Goal: Transaction & Acquisition: Purchase product/service

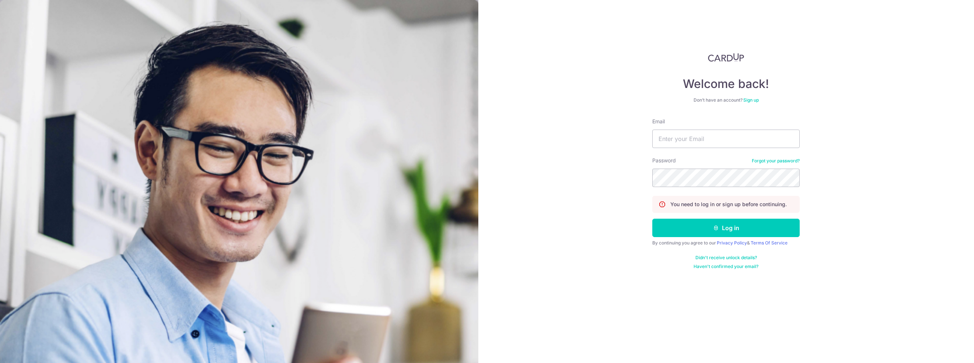
click at [555, 101] on div "Welcome back! Don’t have an account? Sign up Email Password Forgot your passwor…" at bounding box center [726, 181] width 496 height 363
click at [732, 137] on input "Email" at bounding box center [725, 139] width 147 height 18
type input "[EMAIL_ADDRESS][DOMAIN_NAME]"
click at [719, 226] on button "Log in" at bounding box center [725, 228] width 147 height 18
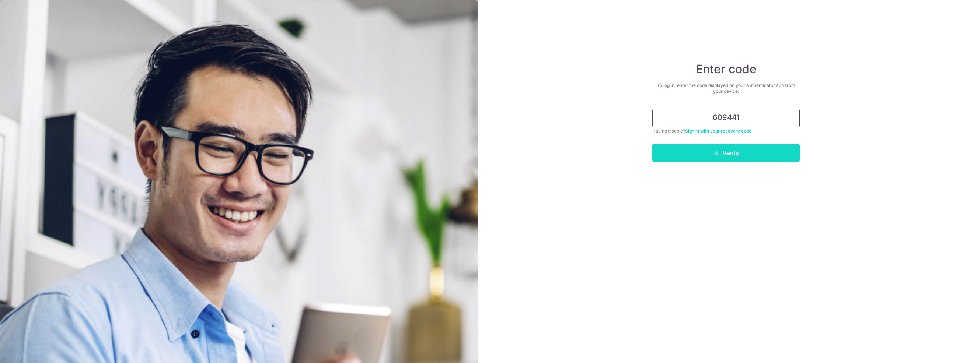
type input "609441"
click at [705, 151] on button "Verify" at bounding box center [725, 153] width 147 height 18
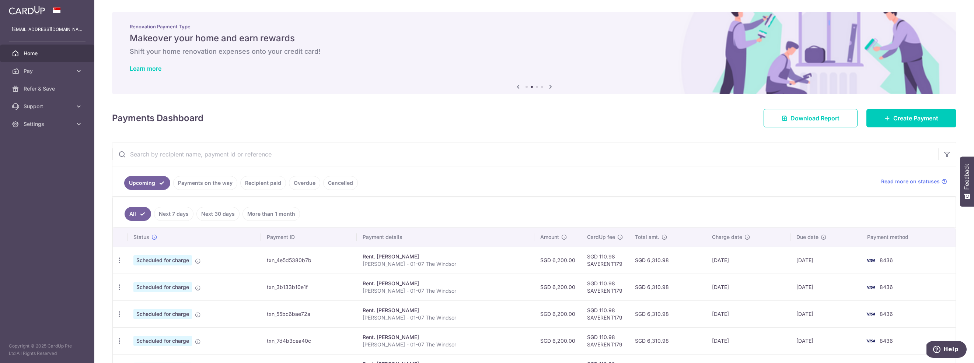
click at [551, 87] on icon at bounding box center [550, 86] width 9 height 9
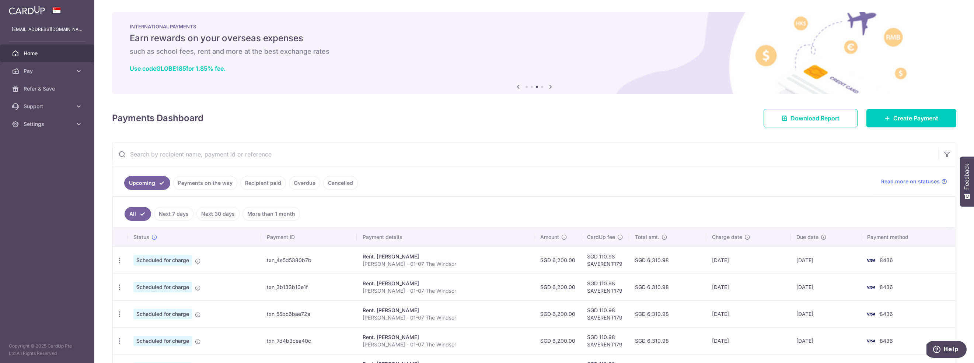
click at [551, 87] on icon at bounding box center [550, 86] width 9 height 9
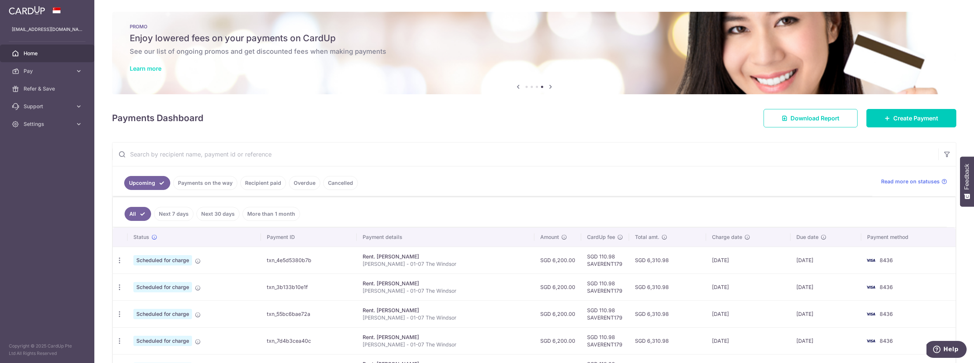
scroll to position [3, 0]
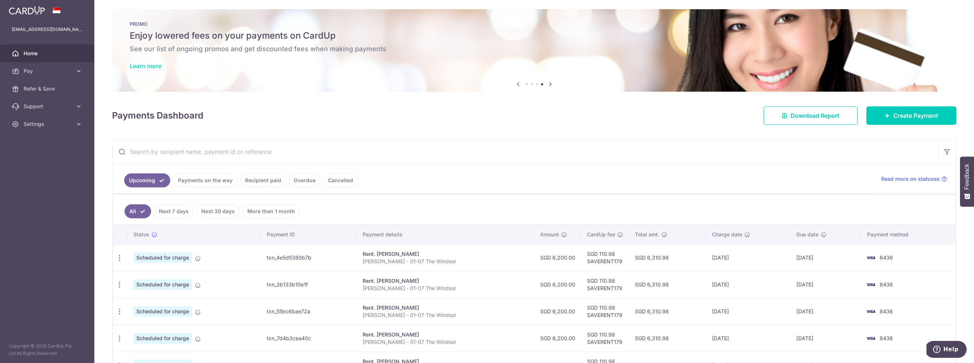
click at [145, 69] on link "Learn more" at bounding box center [146, 65] width 32 height 7
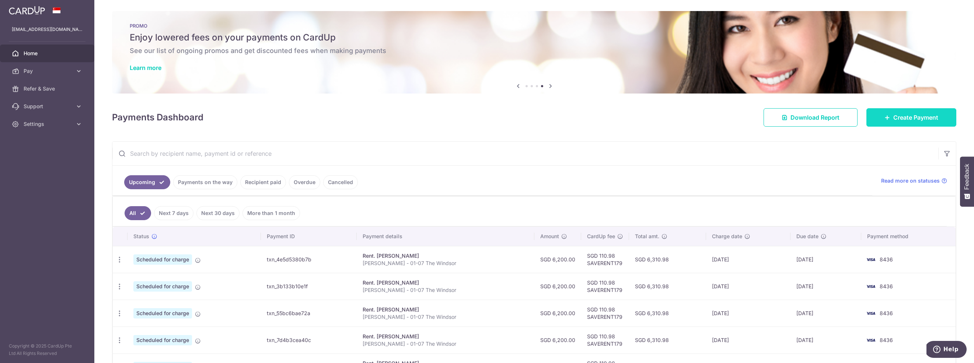
click at [921, 114] on span "Create Payment" at bounding box center [915, 117] width 45 height 9
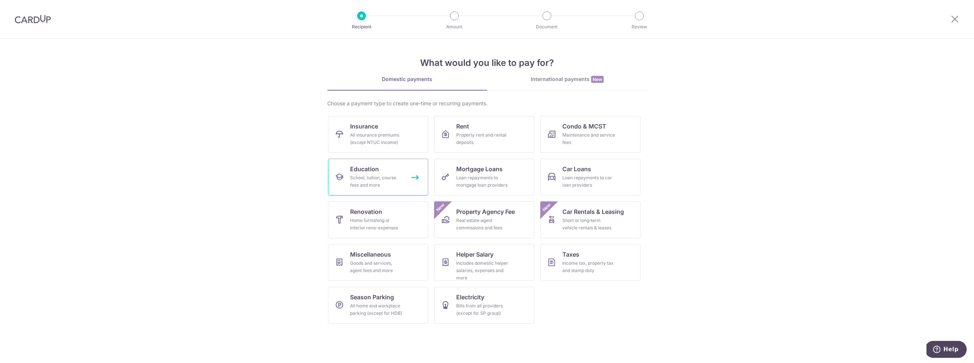
click at [383, 174] on div "School, tuition, course fees and more" at bounding box center [376, 181] width 53 height 15
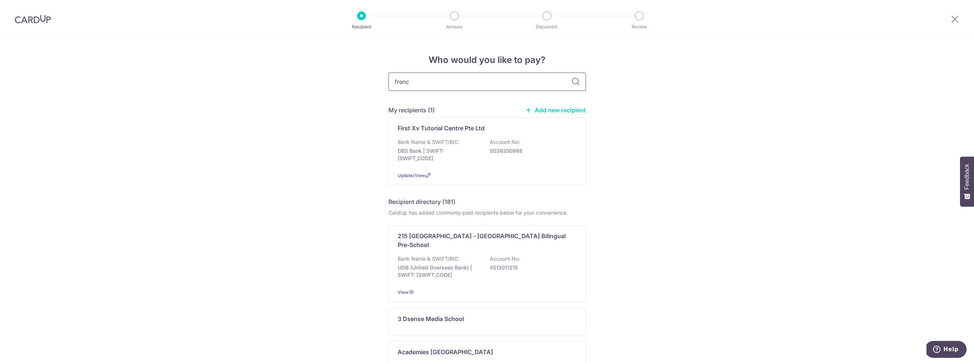
type input "french"
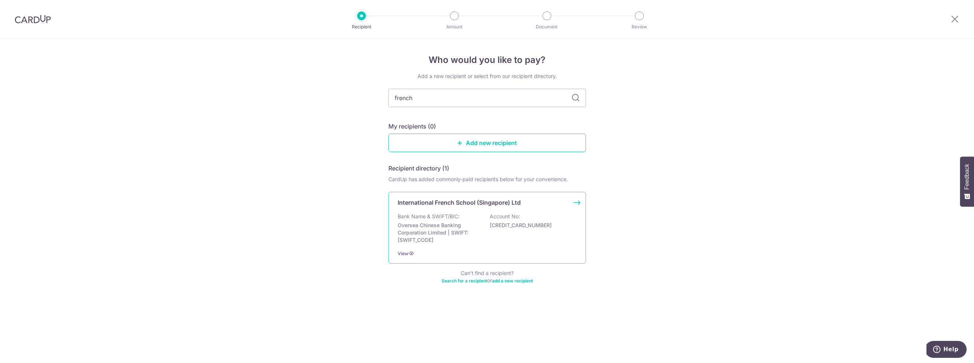
click at [448, 225] on p "Oversea Chinese Banking Corporation Limited | SWIFT: OCBCSGSGXXX" at bounding box center [439, 233] width 83 height 22
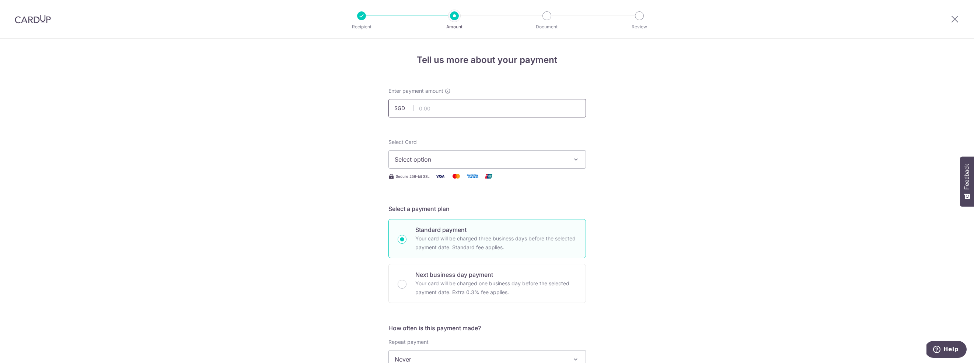
click at [484, 110] on input "text" at bounding box center [487, 108] width 198 height 18
type input "11,326.25"
click at [472, 163] on span "Select option" at bounding box center [481, 159] width 172 height 9
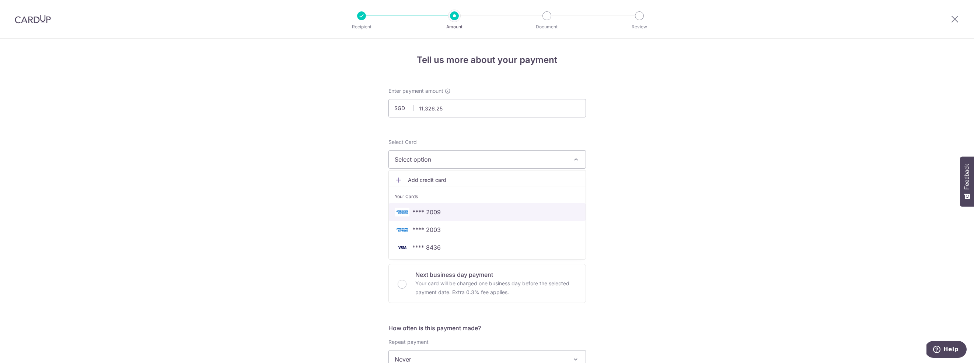
click at [450, 210] on span "**** 2009" at bounding box center [487, 212] width 185 height 9
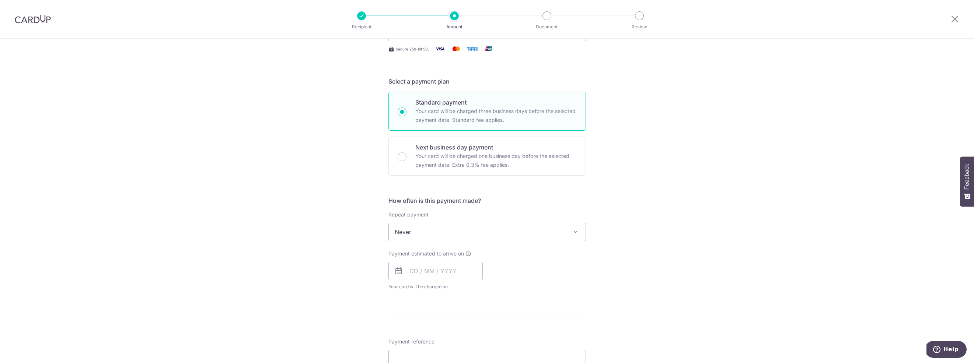
scroll to position [129, 0]
click at [411, 268] on input "text" at bounding box center [435, 269] width 94 height 18
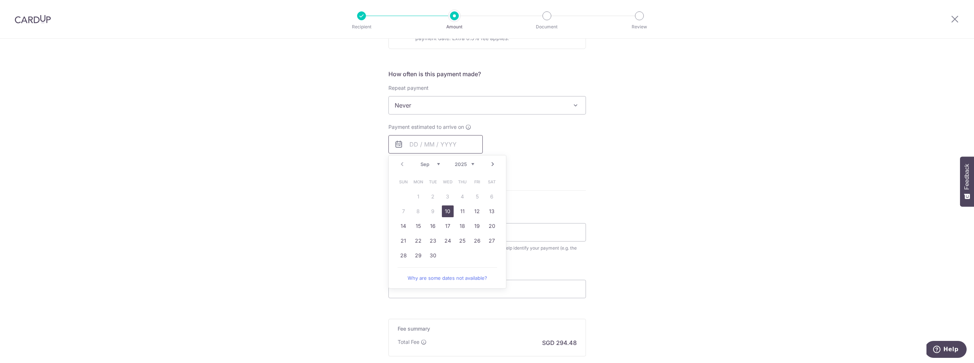
scroll to position [259, 0]
click at [477, 237] on link "26" at bounding box center [477, 237] width 12 height 12
type input "26/09/2025"
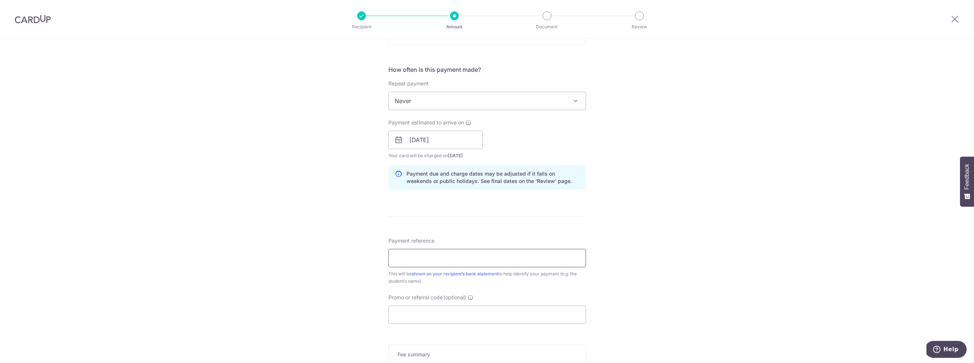
click at [440, 257] on input "Payment reference" at bounding box center [487, 258] width 198 height 18
click at [476, 258] on input "CORMACK Simon 242515590 For Summer" at bounding box center [487, 258] width 198 height 18
paste input "5267094"
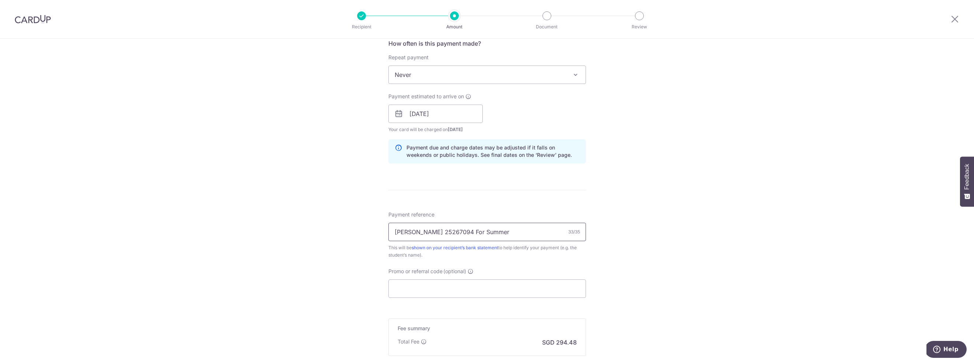
scroll to position [297, 0]
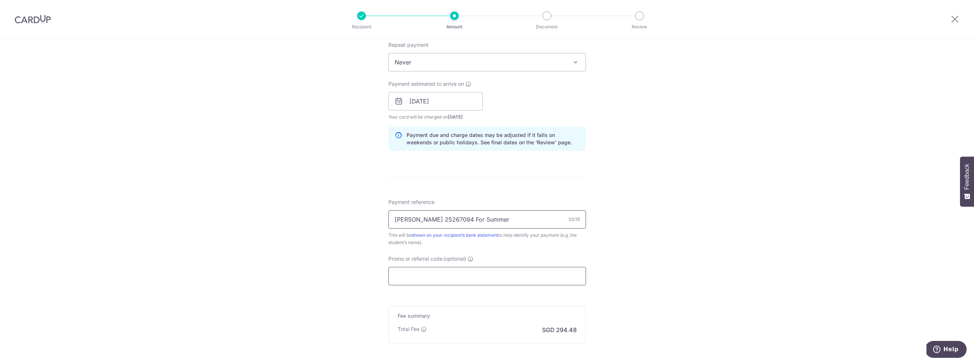
type input "CORMACK Simon 25267094 For Summer"
click at [425, 278] on input "Promo or referral code (optional)" at bounding box center [487, 276] width 198 height 18
paste input "25AMEX18"
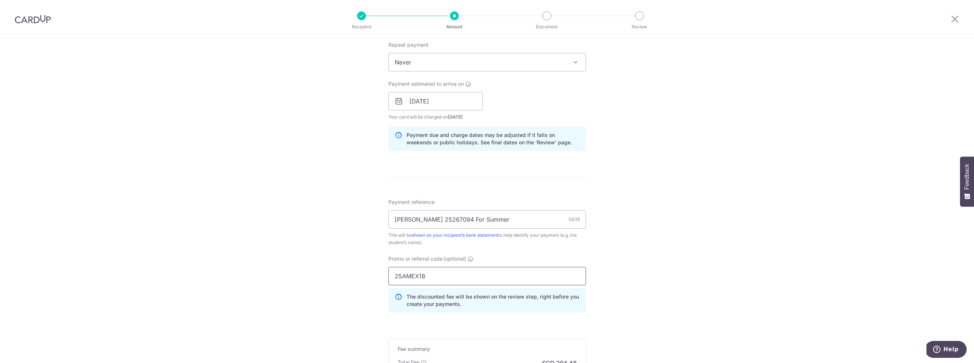
type input "25AMEX18"
click at [858, 85] on div "Tell us more about your payment Enter payment amount SGD 11,326.25 11326.25 Sel…" at bounding box center [487, 105] width 974 height 730
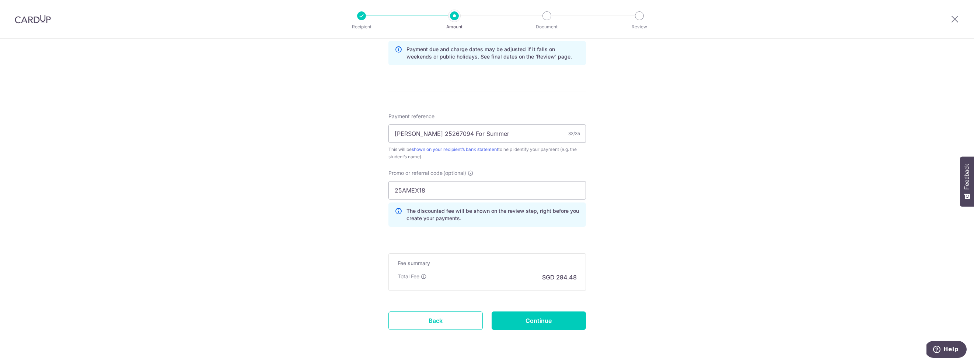
scroll to position [405, 0]
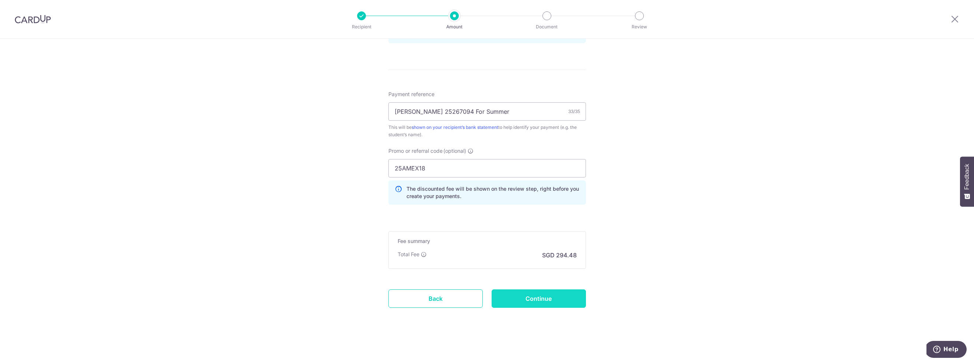
click at [529, 302] on input "Continue" at bounding box center [539, 299] width 94 height 18
type input "11,326.25"
type input "Create Schedule"
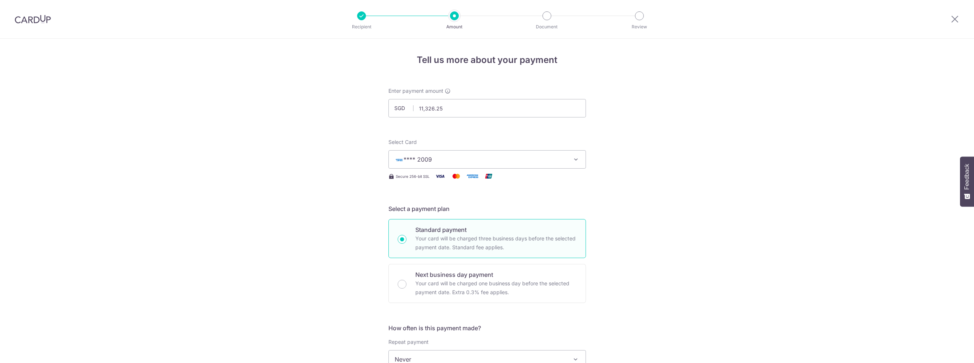
scroll to position [416, 0]
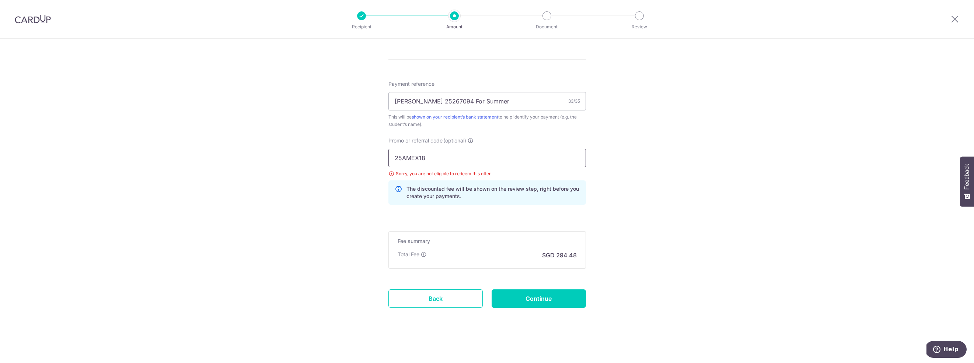
click at [442, 156] on input "25AMEX18" at bounding box center [487, 158] width 198 height 18
type input "25AMEX21"
click at [546, 299] on input "Continue" at bounding box center [539, 299] width 94 height 18
type input "Update Schedule"
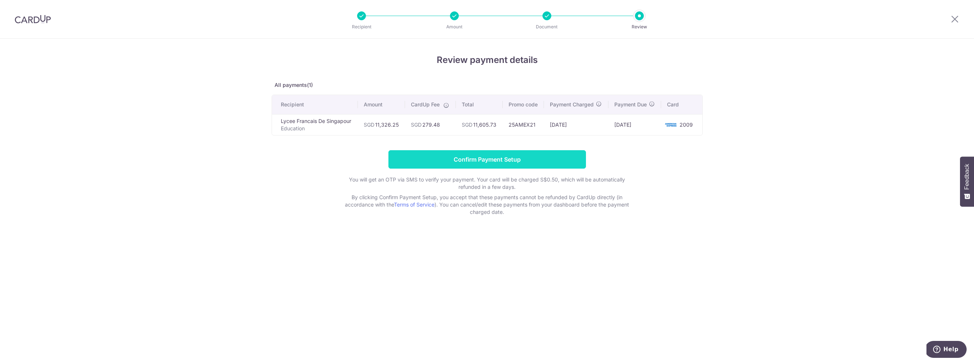
click at [516, 157] on input "Confirm Payment Setup" at bounding box center [487, 159] width 198 height 18
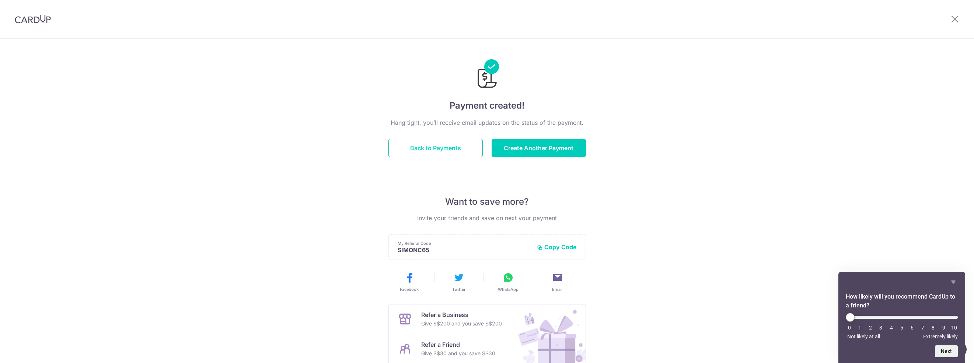
click at [449, 148] on button "Back to Payments" at bounding box center [435, 148] width 94 height 18
